Goal: Check status: Check status

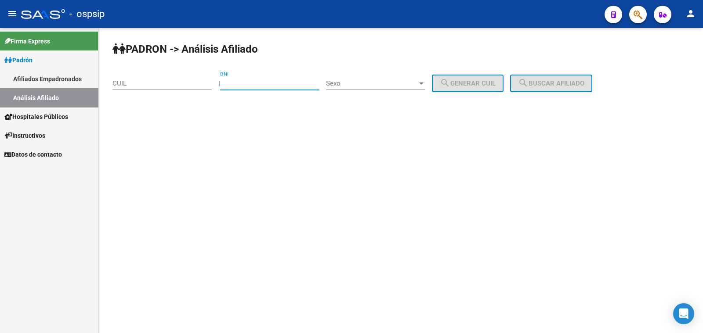
click at [250, 84] on input "DNI" at bounding box center [269, 83] width 99 height 8
type input "24968424"
click at [358, 78] on div "Sexo Sexo" at bounding box center [375, 80] width 99 height 19
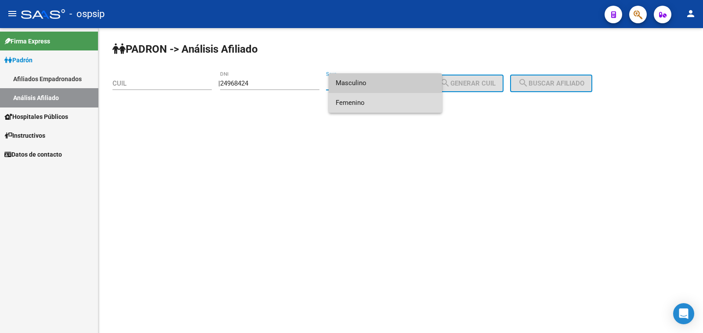
click at [369, 105] on span "Femenino" at bounding box center [384, 103] width 99 height 20
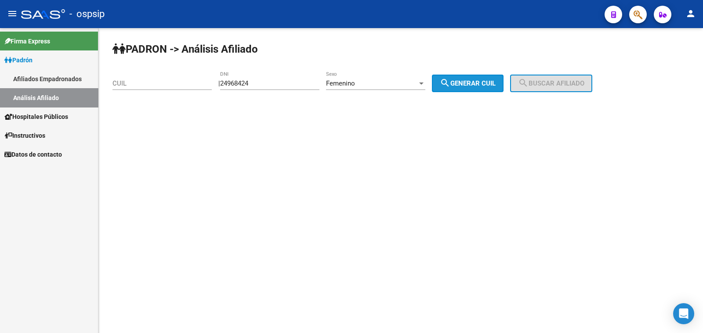
click at [493, 87] on span "search Generar CUIL" at bounding box center [468, 83] width 56 height 8
type input "23-24968424-4"
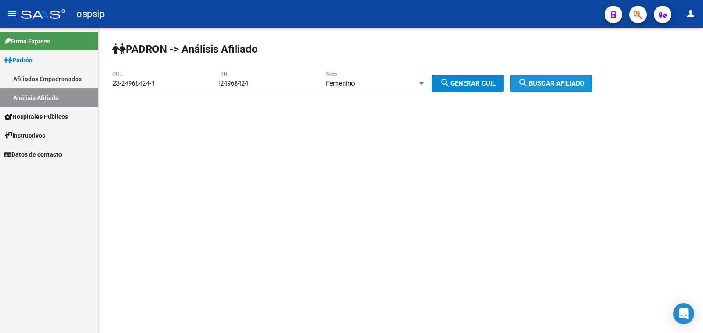
click at [570, 79] on button "search Buscar afiliado" at bounding box center [551, 84] width 82 height 18
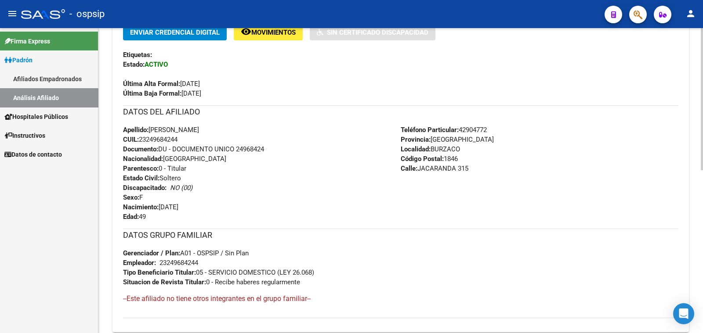
scroll to position [274, 0]
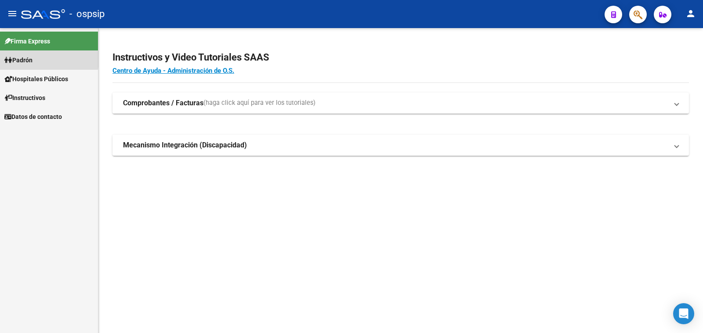
click at [24, 56] on span "Padrón" at bounding box center [18, 60] width 28 height 10
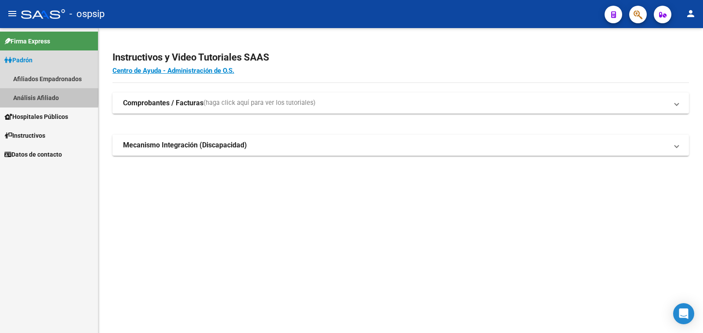
click at [31, 97] on link "Análisis Afiliado" at bounding box center [49, 97] width 98 height 19
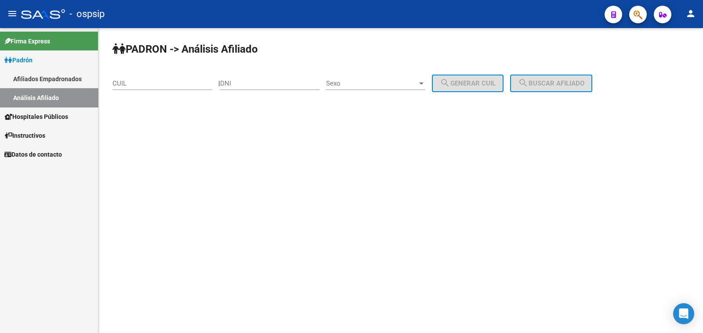
click at [266, 76] on div "DNI" at bounding box center [269, 80] width 99 height 19
type input "18892307"
click at [386, 83] on span "Sexo" at bounding box center [371, 83] width 91 height 8
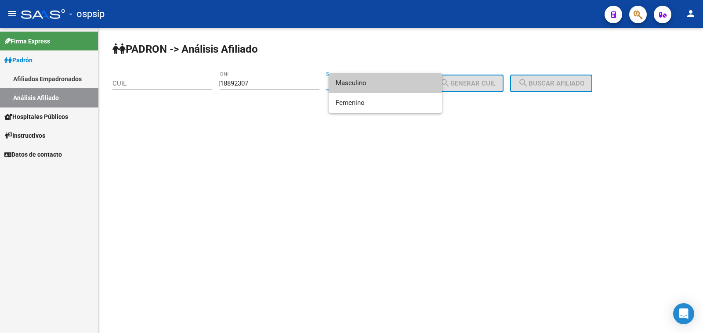
click at [386, 83] on span "Masculino" at bounding box center [384, 83] width 99 height 20
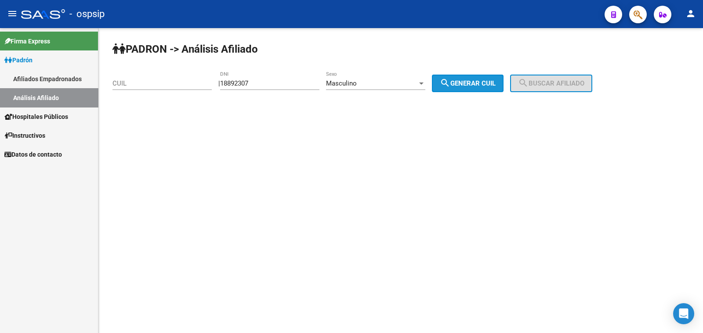
click at [462, 78] on button "search Generar CUIL" at bounding box center [468, 84] width 72 height 18
type input "20-18892307-1"
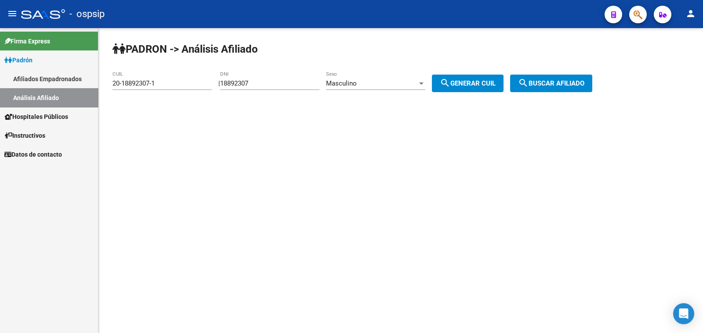
click at [555, 78] on button "search Buscar afiliado" at bounding box center [551, 84] width 82 height 18
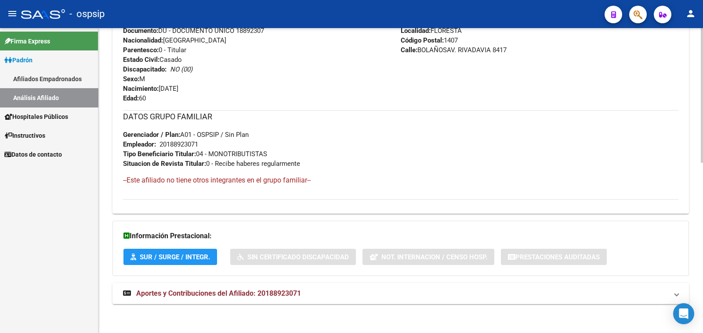
scroll to position [386, 0]
click at [236, 289] on strong "Aportes y Contribuciones del Afiliado: 20188923071" at bounding box center [212, 294] width 178 height 10
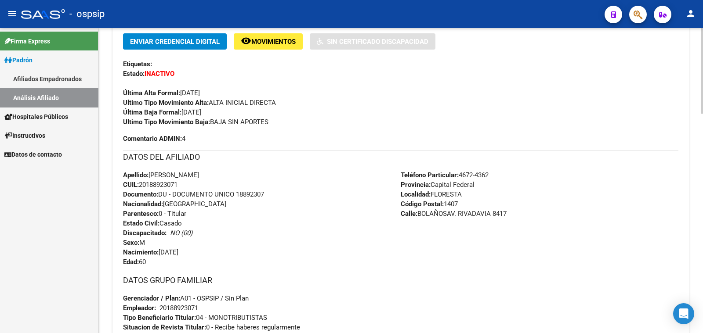
scroll to position [221, 0]
drag, startPoint x: 238, startPoint y: 193, endPoint x: 283, endPoint y: 195, distance: 45.3
click at [283, 195] on div "Apellido: SIMON NOLBERTO CISNEROS CUIL: 20188923071 Documento: DU - DOCUMENTO U…" at bounding box center [262, 219] width 278 height 97
copy span "18892307"
click at [261, 235] on div "Apellido: SIMON NOLBERTO CISNEROS CUIL: 20188923071 Documento: DU - DOCUMENTO U…" at bounding box center [262, 219] width 278 height 97
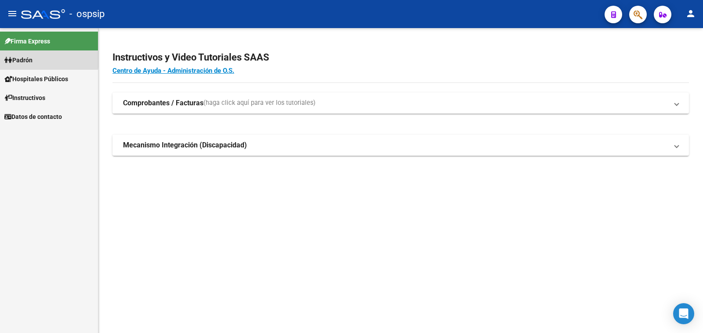
click at [22, 56] on span "Padrón" at bounding box center [18, 60] width 28 height 10
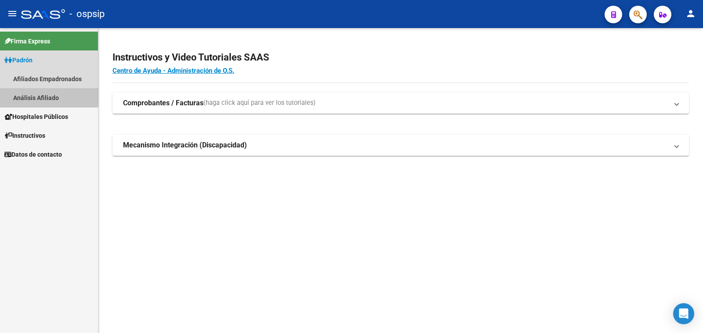
click at [28, 96] on link "Análisis Afiliado" at bounding box center [49, 97] width 98 height 19
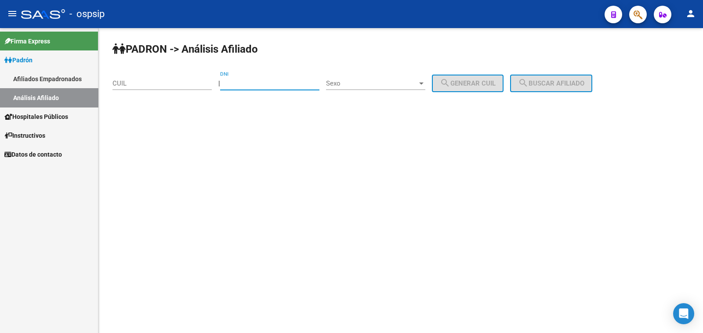
click at [246, 81] on input "DNI" at bounding box center [269, 83] width 99 height 8
type input "30672822"
click at [392, 83] on span "Sexo" at bounding box center [371, 83] width 91 height 8
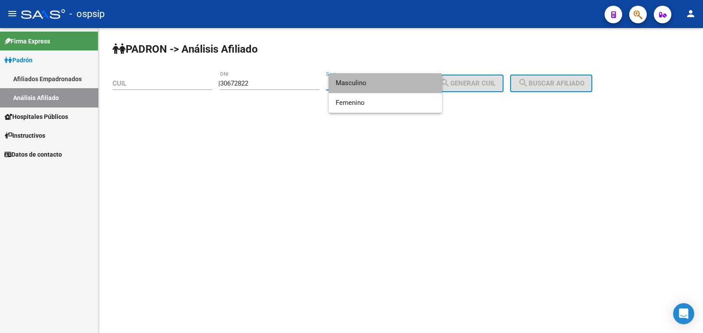
click at [391, 83] on span "Masculino" at bounding box center [384, 83] width 99 height 20
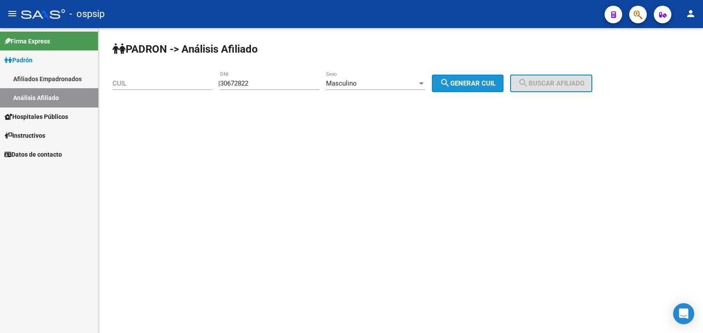
click at [465, 82] on span "search Generar CUIL" at bounding box center [468, 83] width 56 height 8
type input "23-30672822-9"
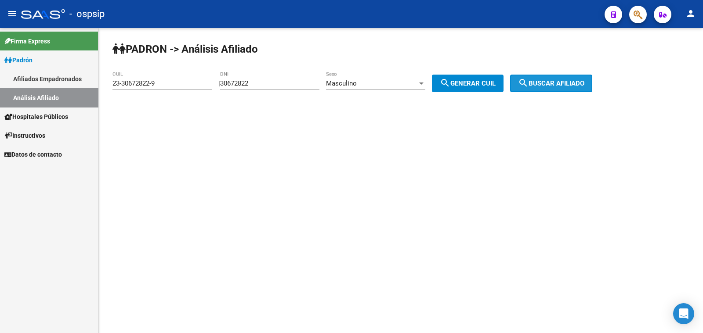
click at [547, 81] on span "search Buscar afiliado" at bounding box center [551, 83] width 66 height 8
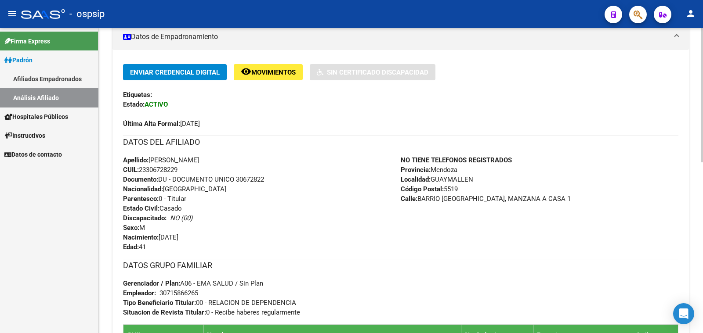
scroll to position [219, 0]
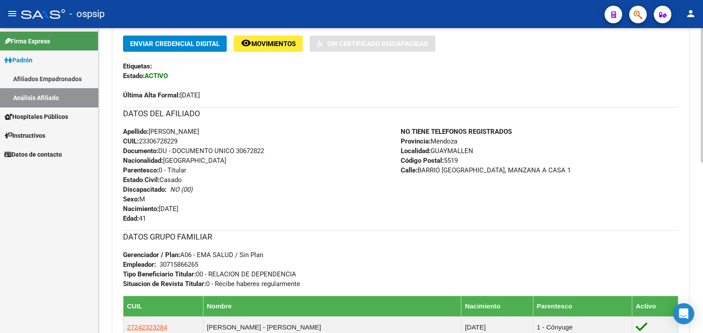
drag, startPoint x: 237, startPoint y: 149, endPoint x: 270, endPoint y: 148, distance: 32.9
click at [270, 148] on div "Apellido: RAUL ALBERTO BORIERO CUIL: 23306728229 Documento: DU - DOCUMENTO UNIC…" at bounding box center [262, 175] width 278 height 97
copy span "30672822"
click at [307, 152] on div "Apellido: RAUL ALBERTO BORIERO CUIL: 23306728229 Documento: DU - DOCUMENTO UNIC…" at bounding box center [262, 175] width 278 height 97
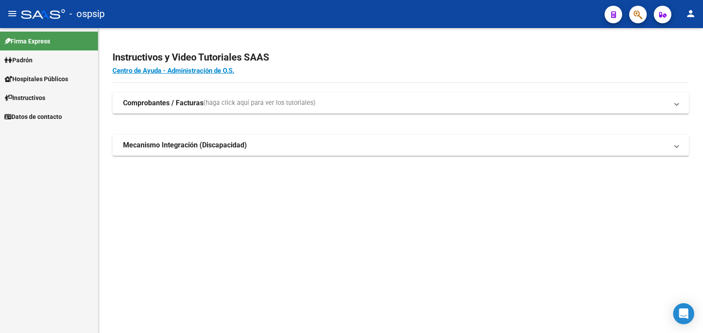
click at [25, 60] on span "Padrón" at bounding box center [18, 60] width 28 height 10
click at [29, 97] on link "Análisis Afiliado" at bounding box center [49, 97] width 98 height 19
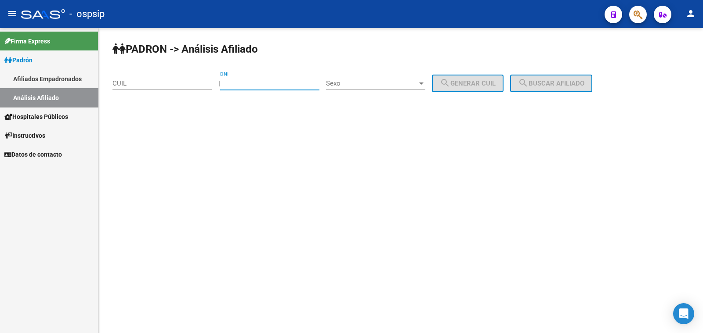
click at [242, 82] on input "DNI" at bounding box center [269, 83] width 99 height 8
type input "17730268"
click at [384, 81] on span "Sexo" at bounding box center [371, 83] width 91 height 8
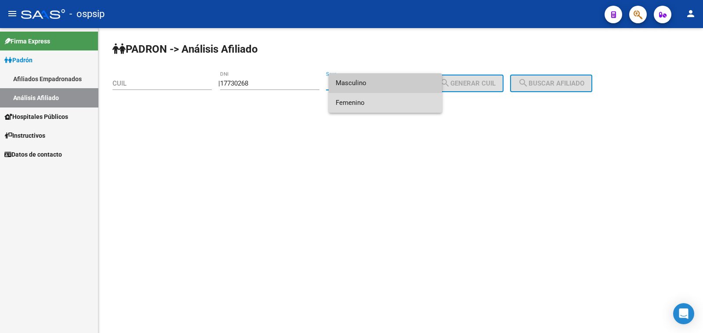
click at [391, 102] on span "Femenino" at bounding box center [384, 103] width 99 height 20
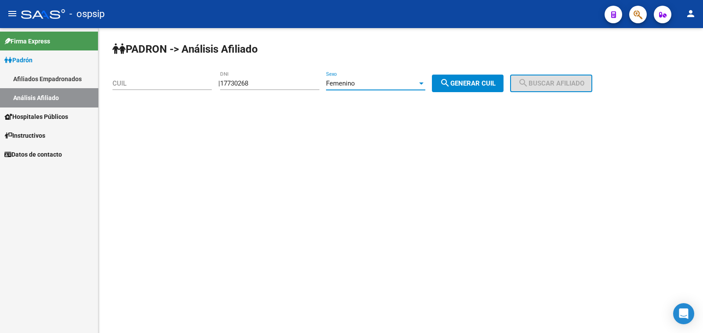
drag, startPoint x: 485, startPoint y: 83, endPoint x: 496, endPoint y: 82, distance: 11.1
click at [490, 83] on span "search Generar CUIL" at bounding box center [468, 83] width 56 height 8
type input "27-17730268-1"
click at [563, 85] on span "search Buscar afiliado" at bounding box center [551, 83] width 66 height 8
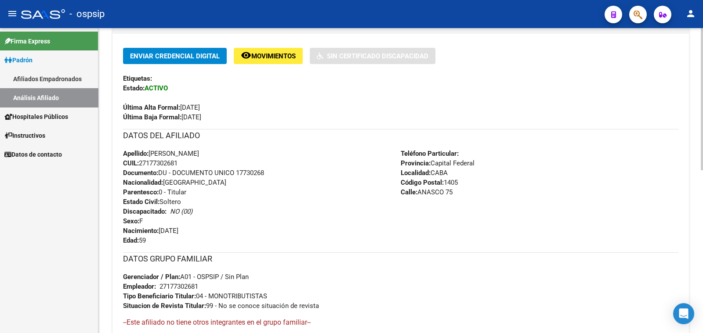
scroll to position [219, 0]
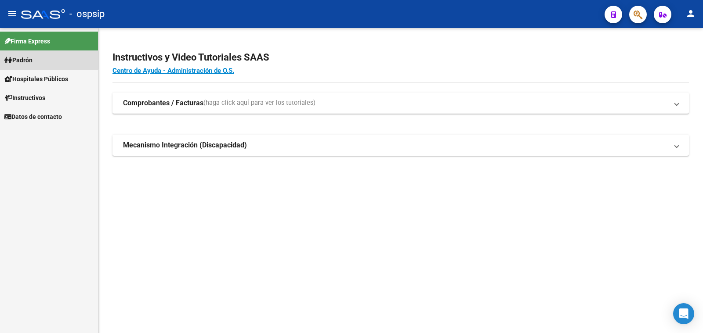
click at [24, 60] on span "Padrón" at bounding box center [18, 60] width 28 height 10
click at [24, 58] on span "Padrón" at bounding box center [18, 60] width 28 height 10
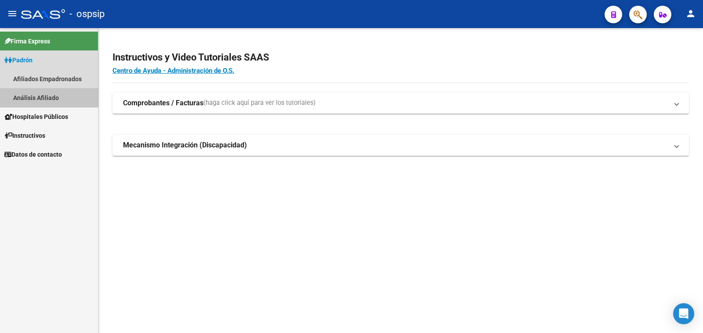
click at [33, 97] on link "Análisis Afiliado" at bounding box center [49, 97] width 98 height 19
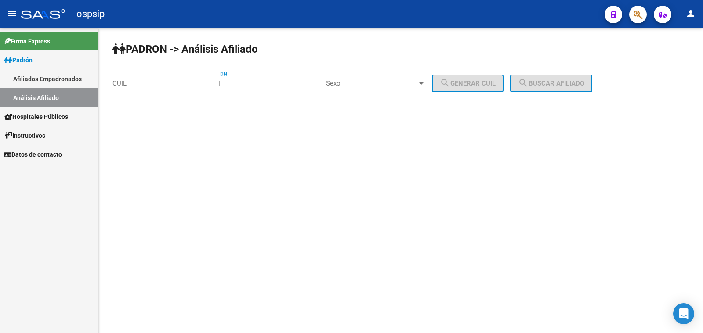
click at [256, 81] on input "DNI" at bounding box center [269, 83] width 99 height 8
type input "27419500"
click at [406, 85] on span "Sexo" at bounding box center [371, 83] width 91 height 8
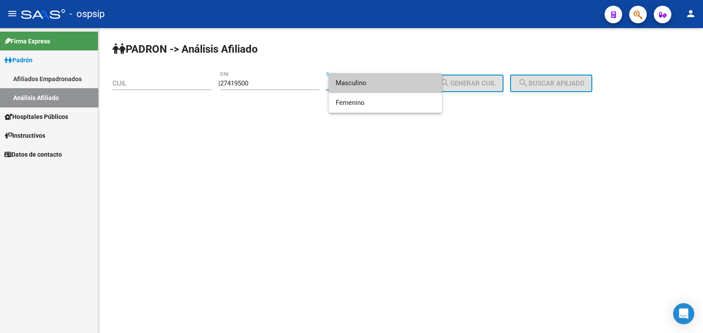
click at [387, 85] on span "Masculino" at bounding box center [384, 83] width 99 height 20
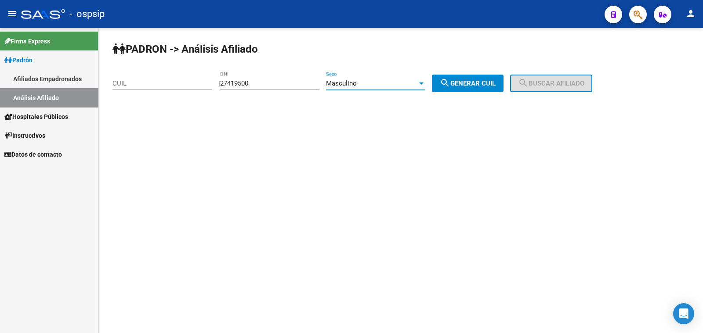
drag, startPoint x: 480, startPoint y: 79, endPoint x: 498, endPoint y: 79, distance: 18.9
click at [493, 79] on span "search Generar CUIL" at bounding box center [468, 83] width 56 height 8
type input "20-27419500-3"
drag, startPoint x: 543, startPoint y: 82, endPoint x: 493, endPoint y: 96, distance: 52.0
click at [529, 86] on span "search Buscar afiliado" at bounding box center [551, 83] width 66 height 8
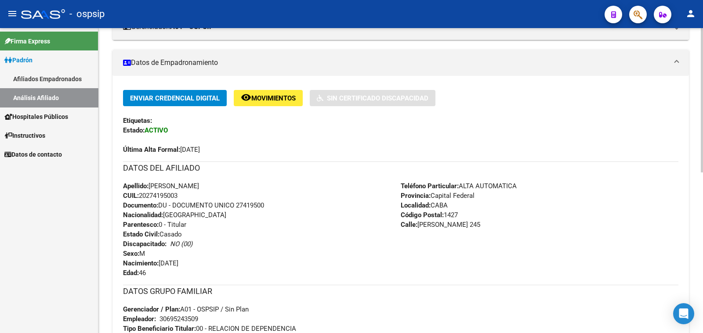
scroll to position [219, 0]
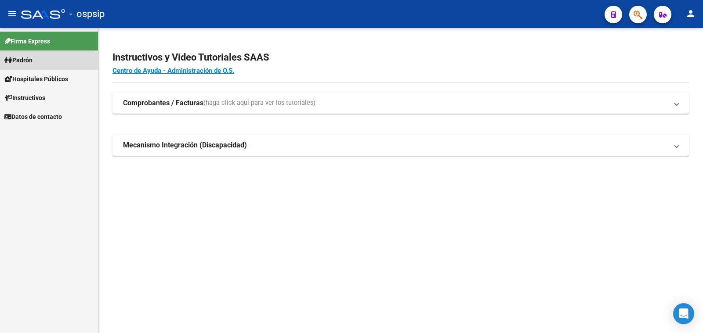
click at [29, 57] on span "Padrón" at bounding box center [18, 60] width 28 height 10
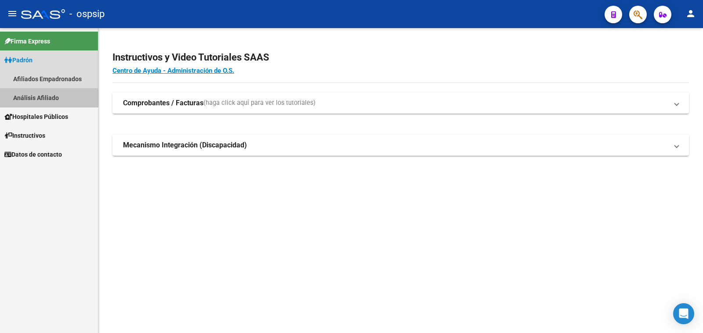
click at [42, 98] on link "Análisis Afiliado" at bounding box center [49, 97] width 98 height 19
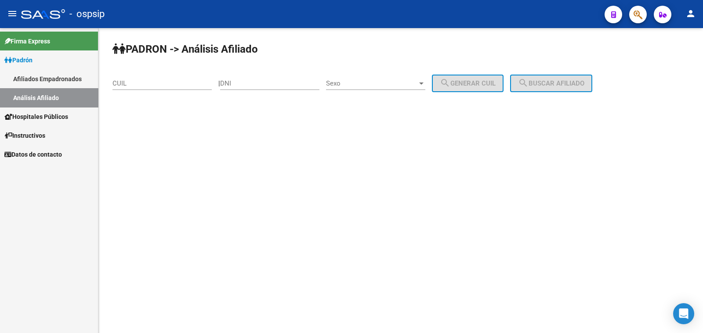
click at [244, 76] on div "DNI" at bounding box center [269, 80] width 99 height 19
type input "17297603"
click at [382, 83] on span "Sexo" at bounding box center [371, 83] width 91 height 8
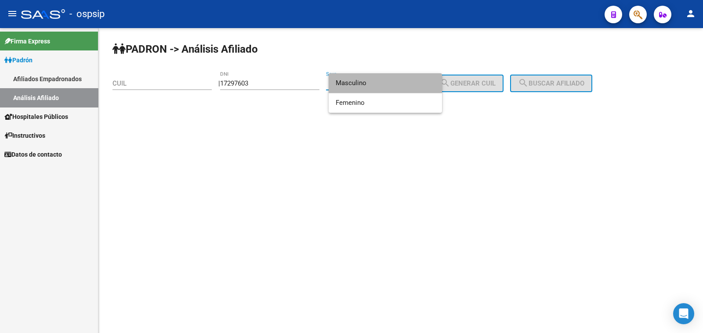
click at [382, 83] on span "Masculino" at bounding box center [384, 83] width 99 height 20
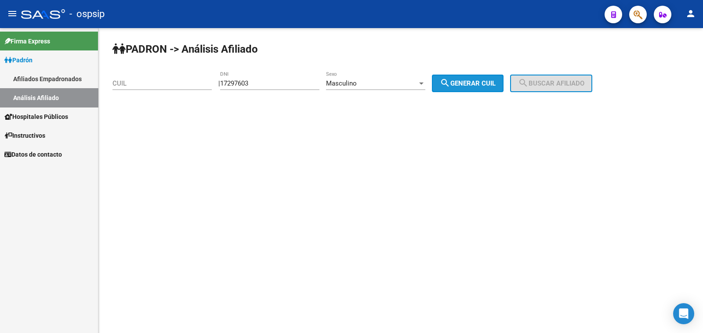
drag, startPoint x: 476, startPoint y: 85, endPoint x: 496, endPoint y: 84, distance: 19.8
click at [476, 84] on span "search Generar CUIL" at bounding box center [468, 83] width 56 height 8
type input "20-17297603-5"
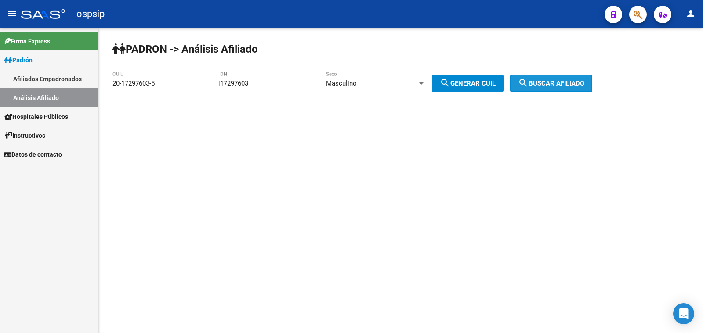
click at [528, 79] on mat-icon "search" at bounding box center [523, 83] width 11 height 11
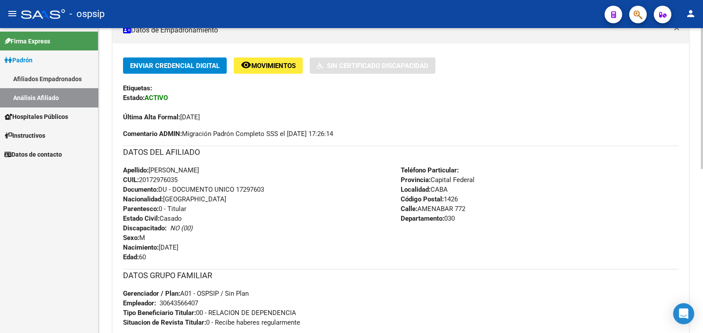
scroll to position [219, 0]
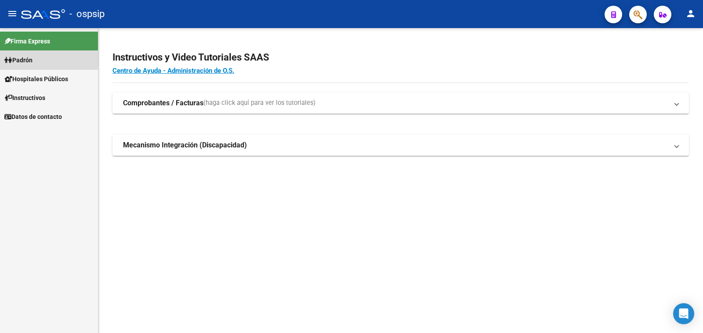
click at [23, 58] on span "Padrón" at bounding box center [18, 60] width 28 height 10
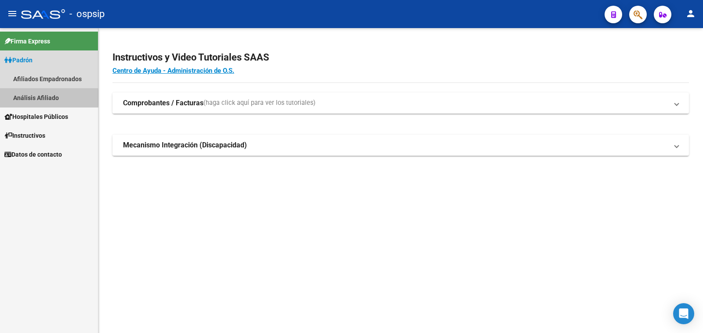
click at [29, 98] on link "Análisis Afiliado" at bounding box center [49, 97] width 98 height 19
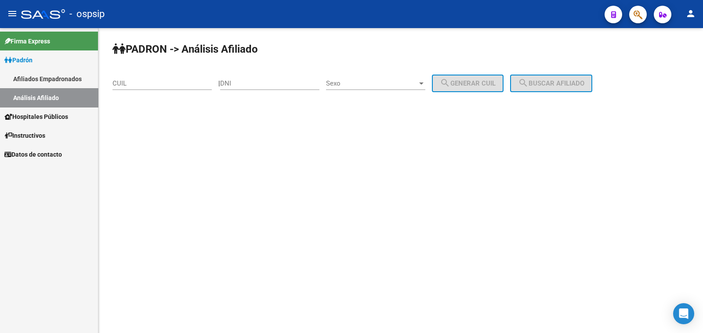
click at [265, 78] on div "DNI" at bounding box center [269, 80] width 99 height 19
type input "37841196"
click at [373, 86] on span "Sexo" at bounding box center [371, 83] width 91 height 8
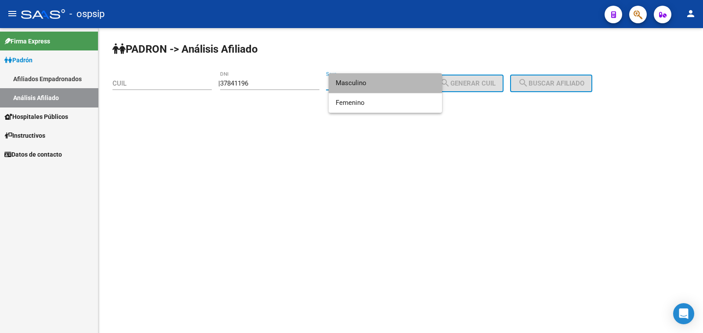
click at [376, 82] on span "Masculino" at bounding box center [384, 83] width 99 height 20
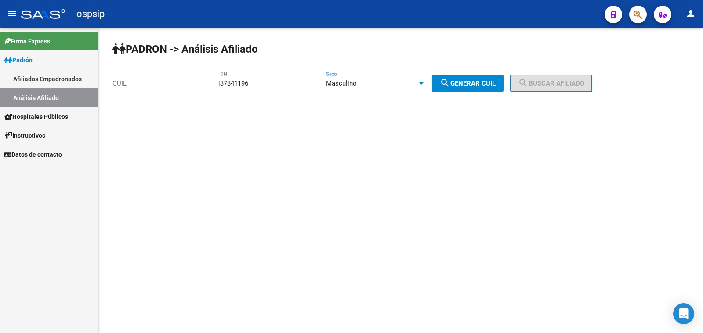
click at [478, 79] on span "search Generar CUIL" at bounding box center [468, 83] width 56 height 8
type input "20-37841196-4"
click at [572, 79] on span "search Buscar afiliado" at bounding box center [551, 83] width 66 height 8
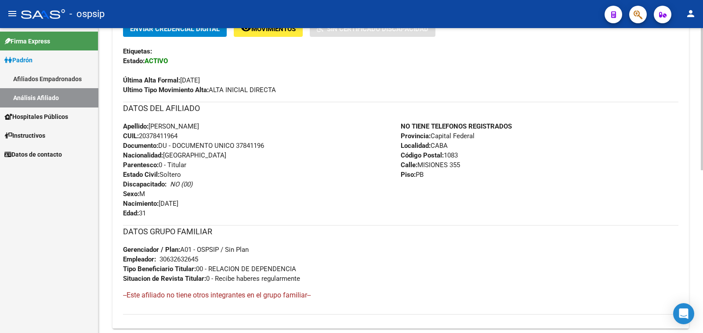
scroll to position [219, 0]
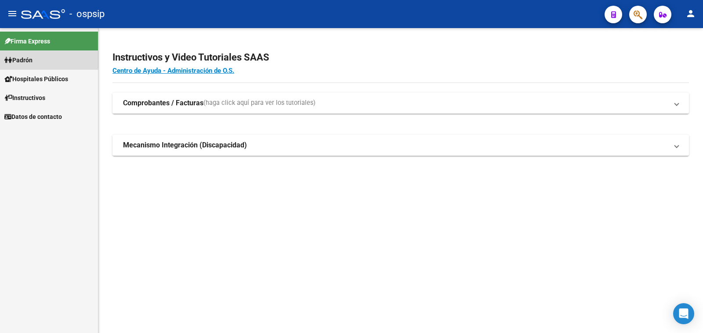
click at [21, 59] on span "Padrón" at bounding box center [18, 60] width 28 height 10
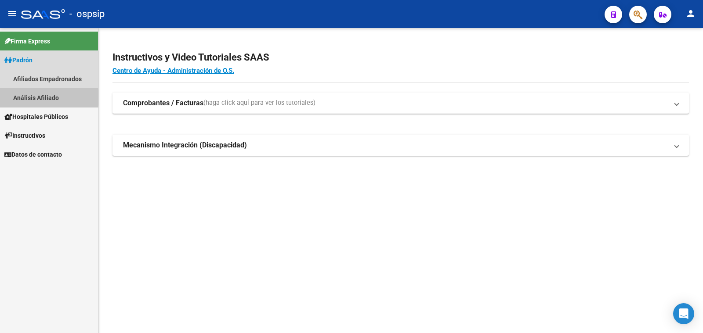
click at [38, 97] on link "Análisis Afiliado" at bounding box center [49, 97] width 98 height 19
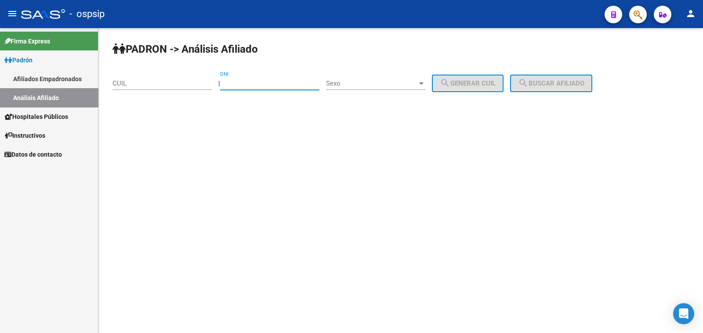
click at [252, 84] on input "DNI" at bounding box center [269, 83] width 99 height 8
type input "22799693"
click at [390, 80] on span "Sexo" at bounding box center [371, 83] width 91 height 8
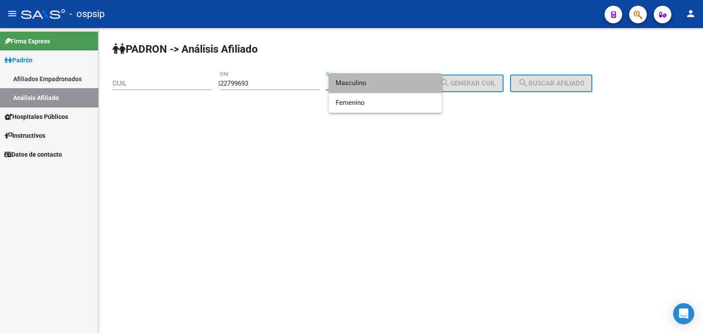
click at [390, 83] on span "Masculino" at bounding box center [384, 83] width 99 height 20
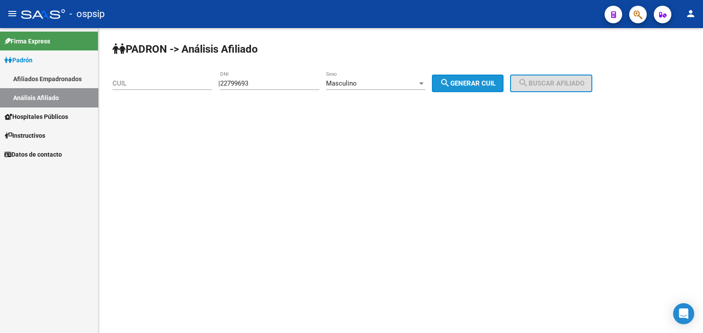
click at [484, 83] on span "search Generar CUIL" at bounding box center [468, 83] width 56 height 8
type input "20-22799693-6"
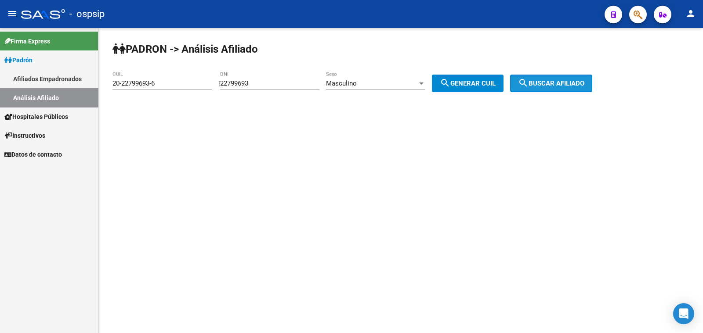
click at [542, 83] on span "search Buscar afiliado" at bounding box center [551, 83] width 66 height 8
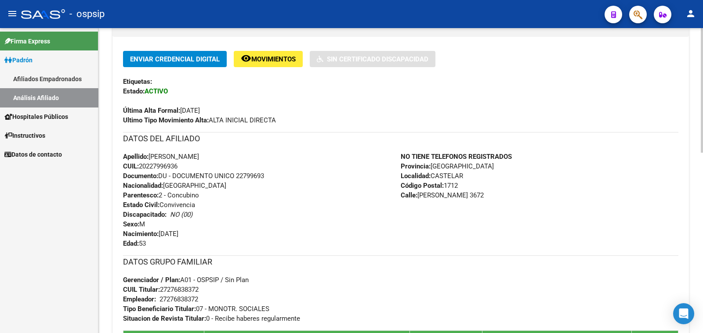
scroll to position [219, 0]
